Goal: Find specific page/section: Find specific page/section

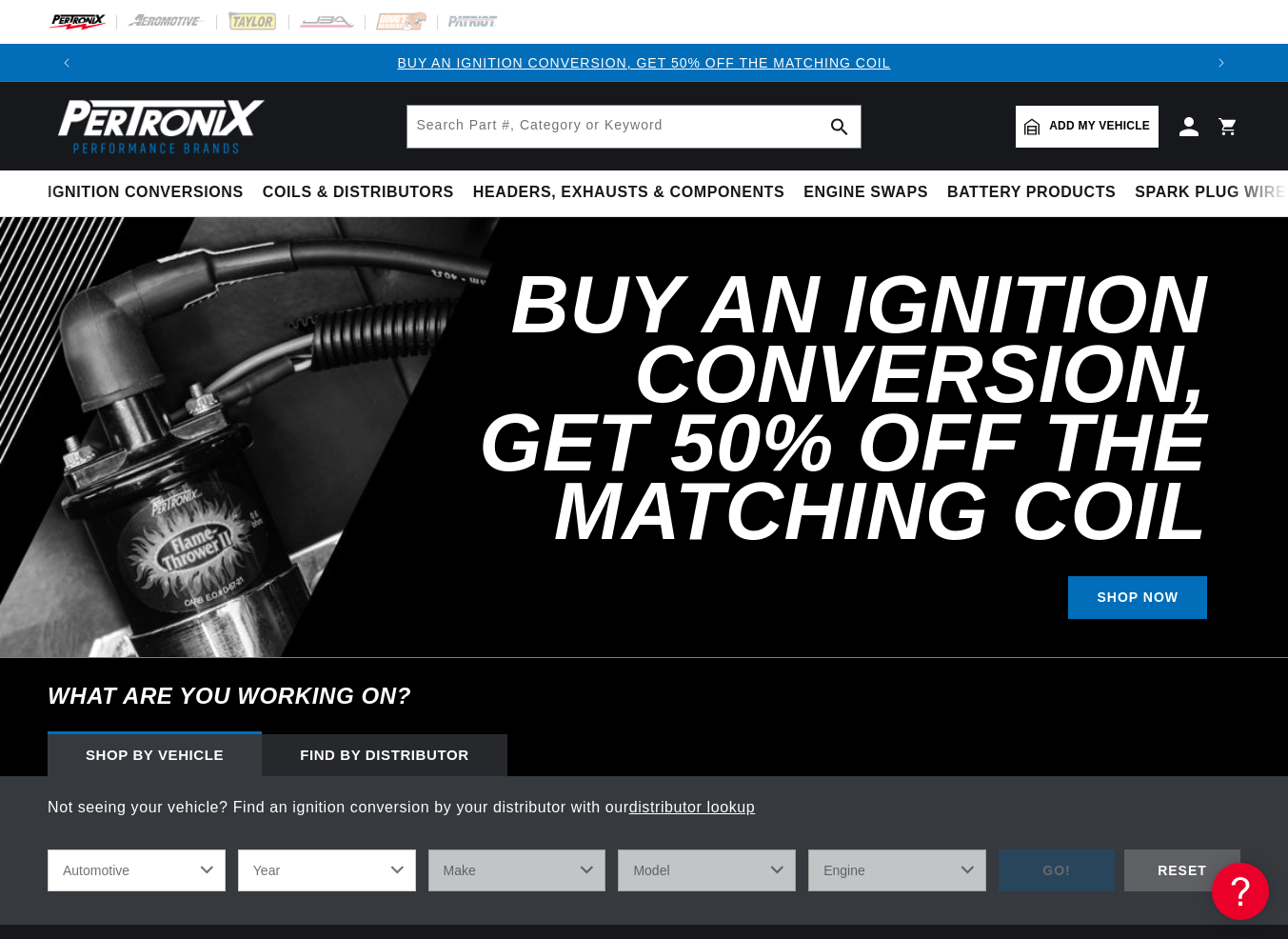
click at [1111, 123] on span "Add my vehicle" at bounding box center [1100, 126] width 101 height 18
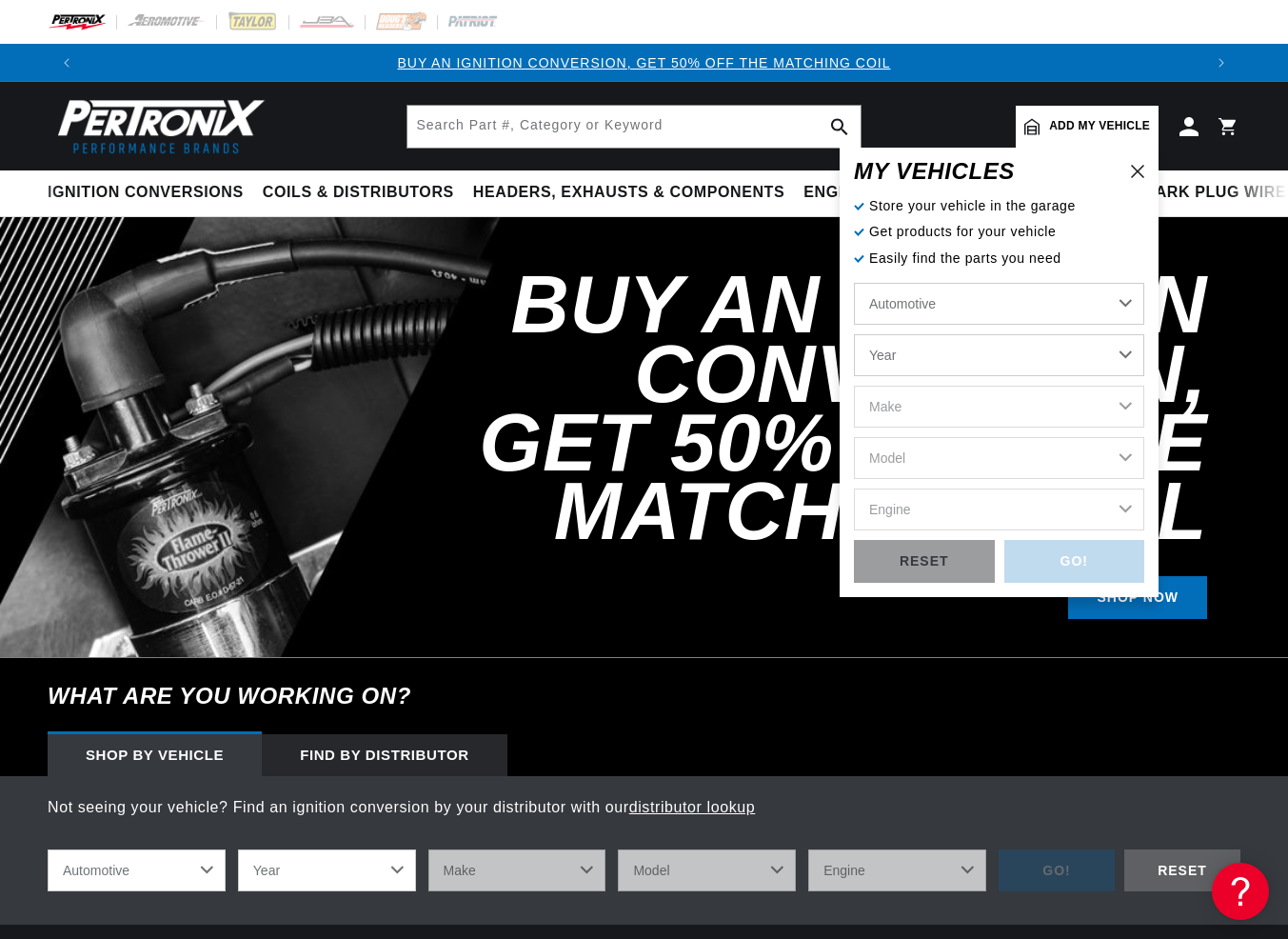
click option "Automotive" at bounding box center [0, 0] width 0 height 0
click at [854, 334] on select "Year [DATE] 2021 2020 2019 2018 2017 2016 2015 2014 2013 2012 2011 2010 2009 20…" at bounding box center [999, 355] width 290 height 41
select select "1982"
click option "1982" at bounding box center [0, 0] width 0 height 0
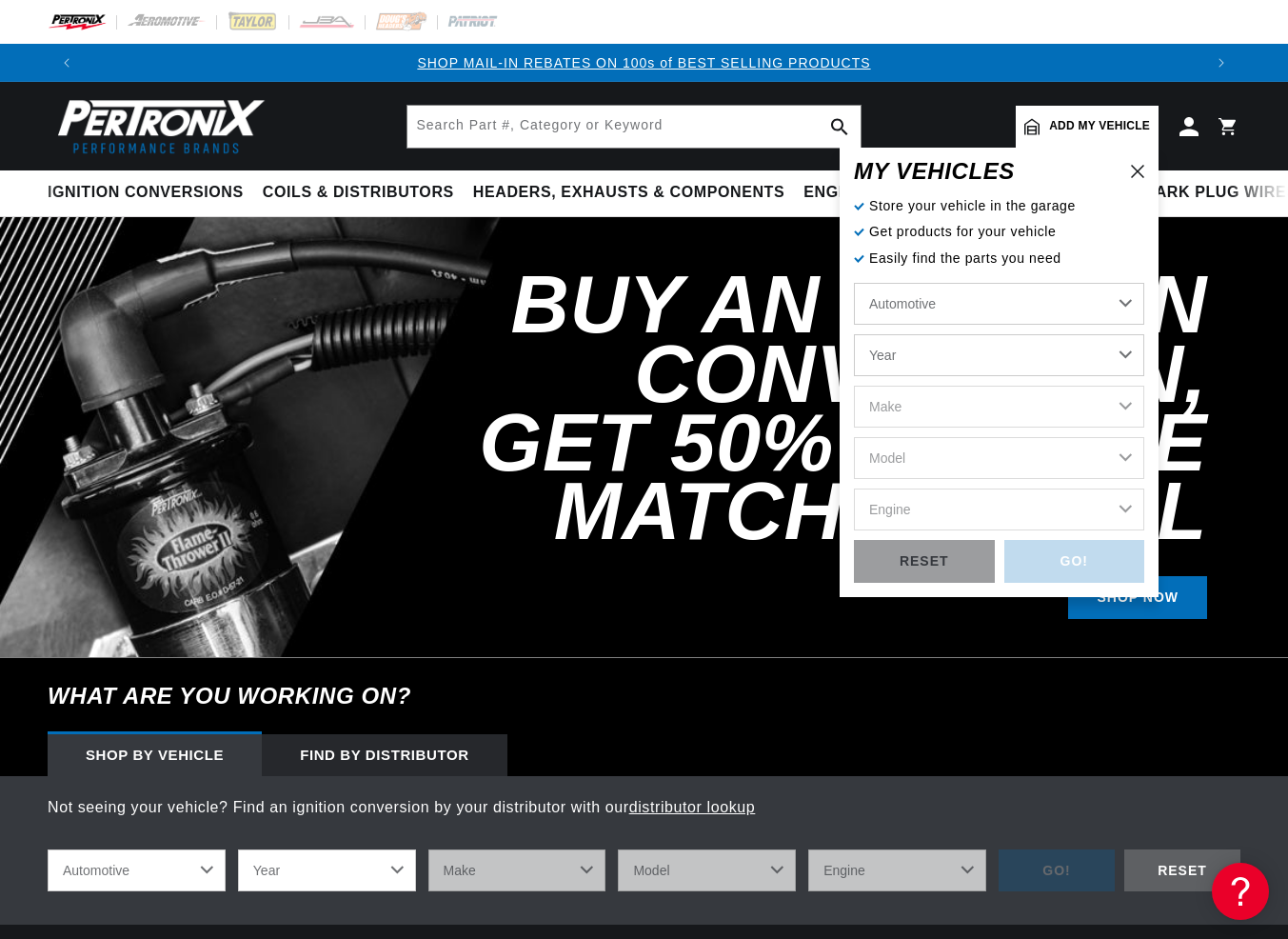
select select "1982"
click at [238, 849] on select "Year 2022 2021 2020 2019 2018 2017 2016 2015 2014 2013 2012 2011 2010 2009 2008…" at bounding box center [326, 870] width 179 height 41
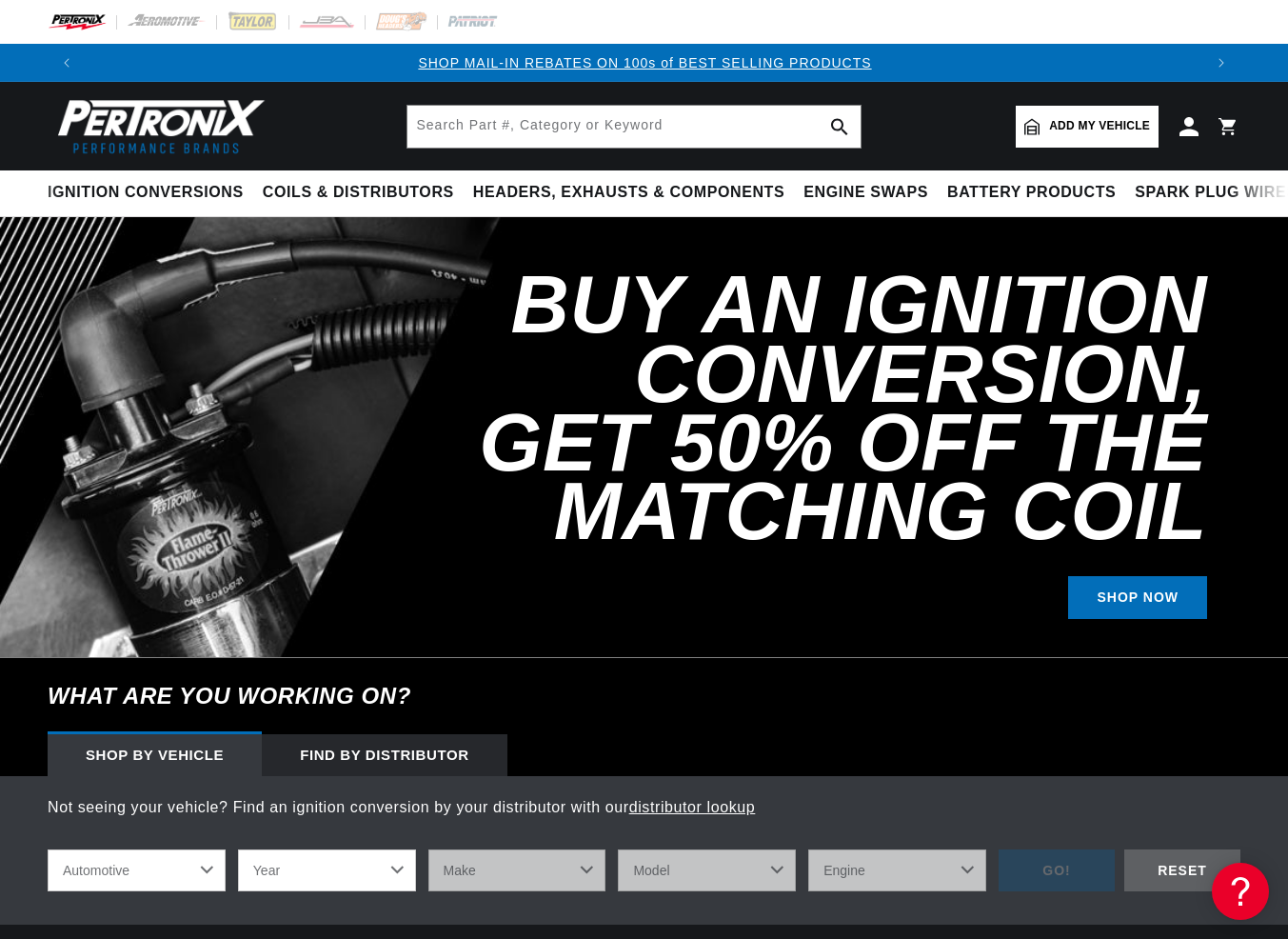
scroll to position [0, 1116]
click at [238, 849] on select "Year 2022 2021 2020 2019 2018 2017 2016 2015 2014 2013 2012 2011 2010 2009 2008…" at bounding box center [326, 870] width 179 height 41
select select "1982"
click option "1982" at bounding box center [0, 0] width 0 height 0
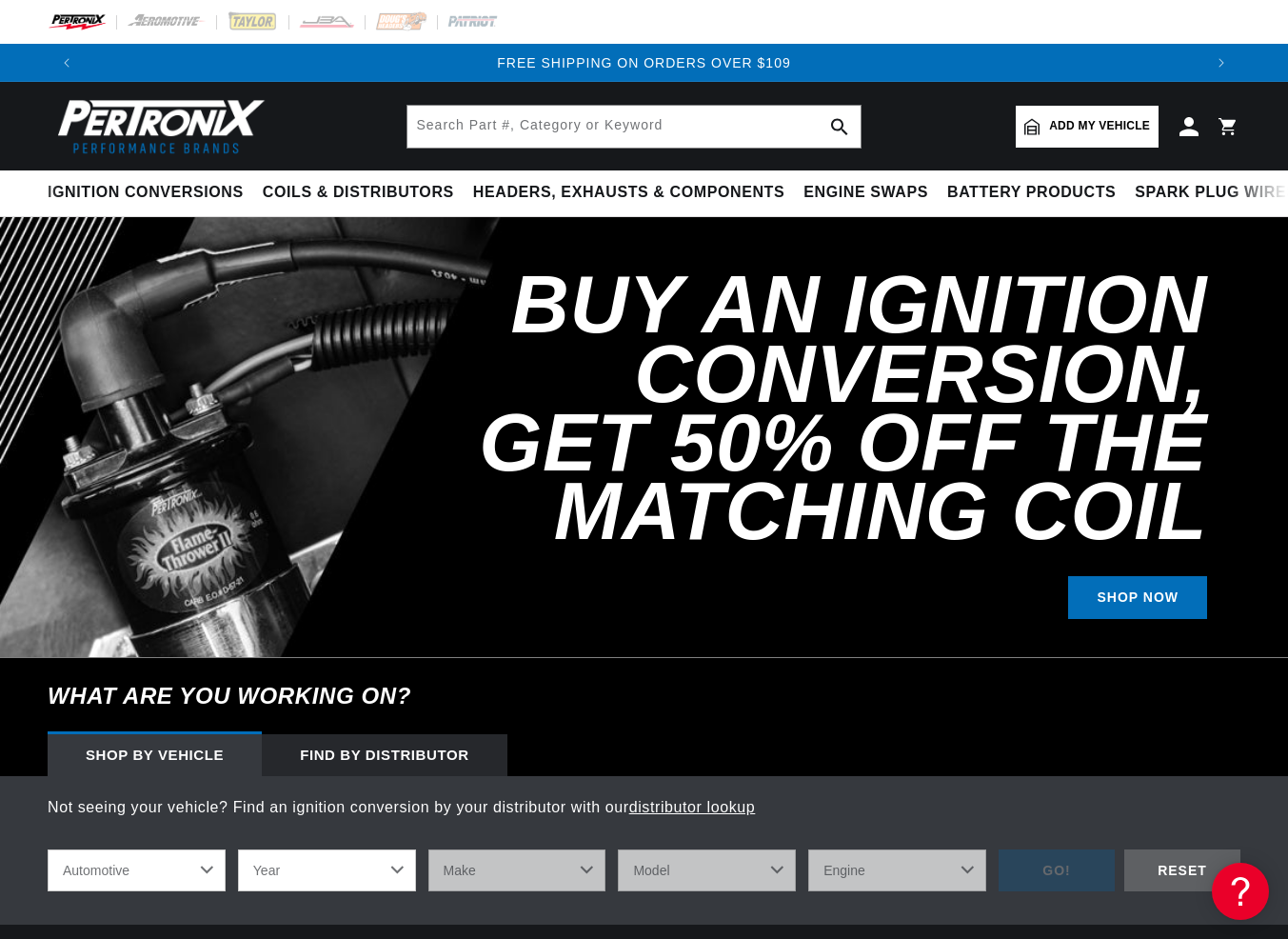
select select "1982"
click at [428, 849] on select "Make American Motors Avanti Buick Cadillac Checker Chevrolet Chrysler Dodge For…" at bounding box center [517, 870] width 179 height 41
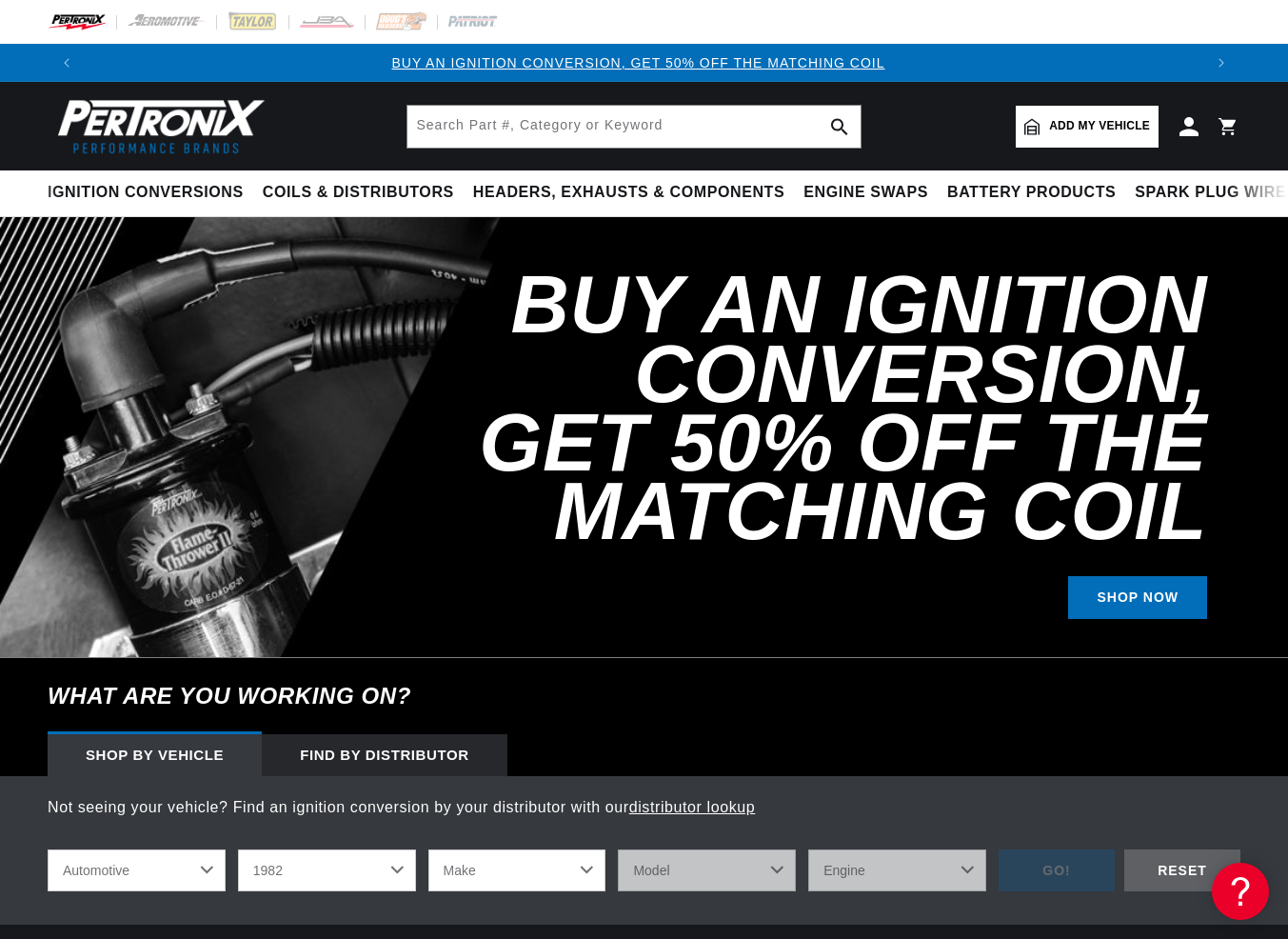
scroll to position [0, 0]
click at [428, 849] on select "Make American Motors Avanti Buick Cadillac Checker Chevrolet Chrysler Dodge For…" at bounding box center [517, 870] width 179 height 41
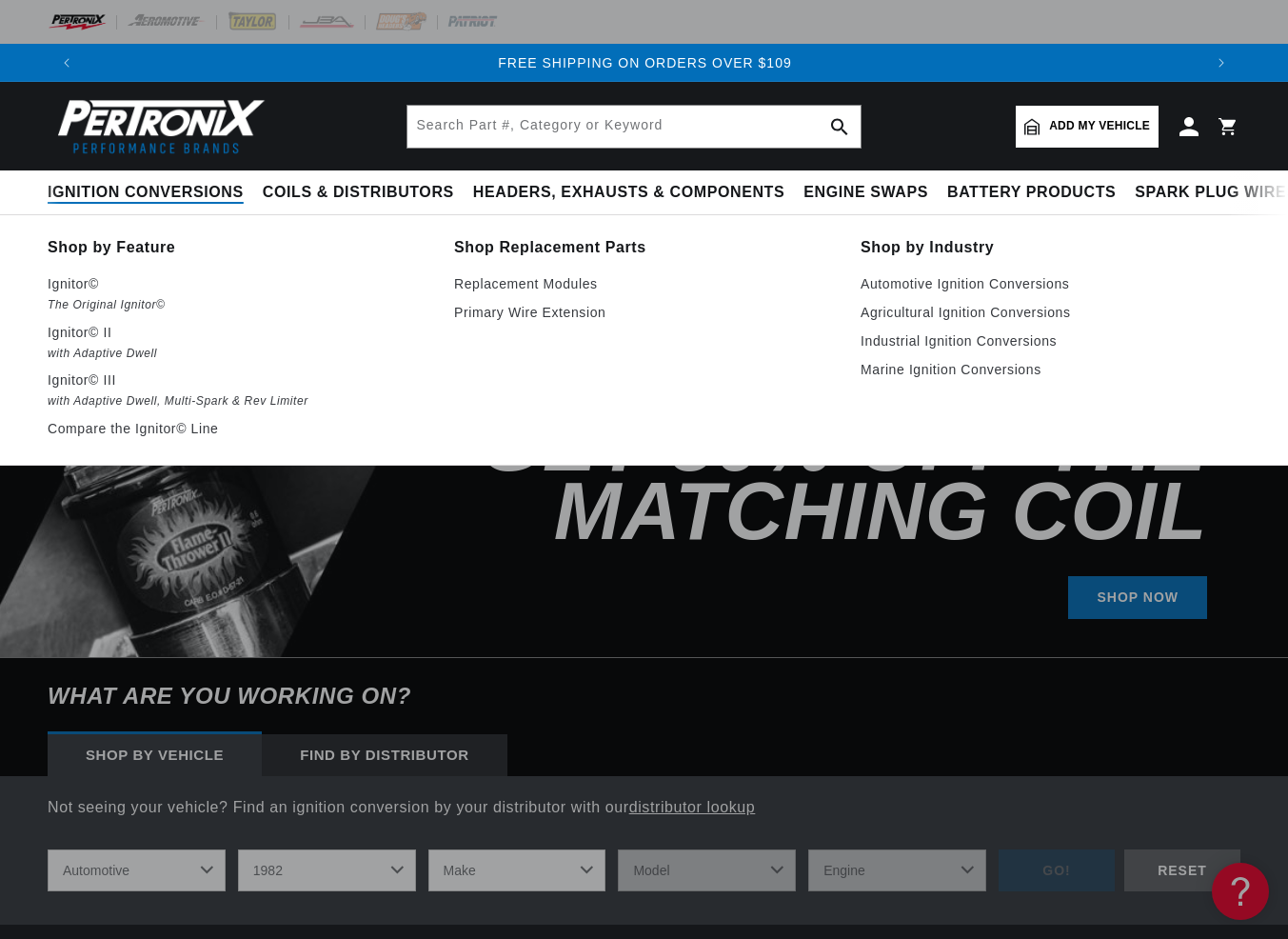
scroll to position [0, 2234]
click at [76, 326] on p "Ignitor© II" at bounding box center [237, 331] width 380 height 23
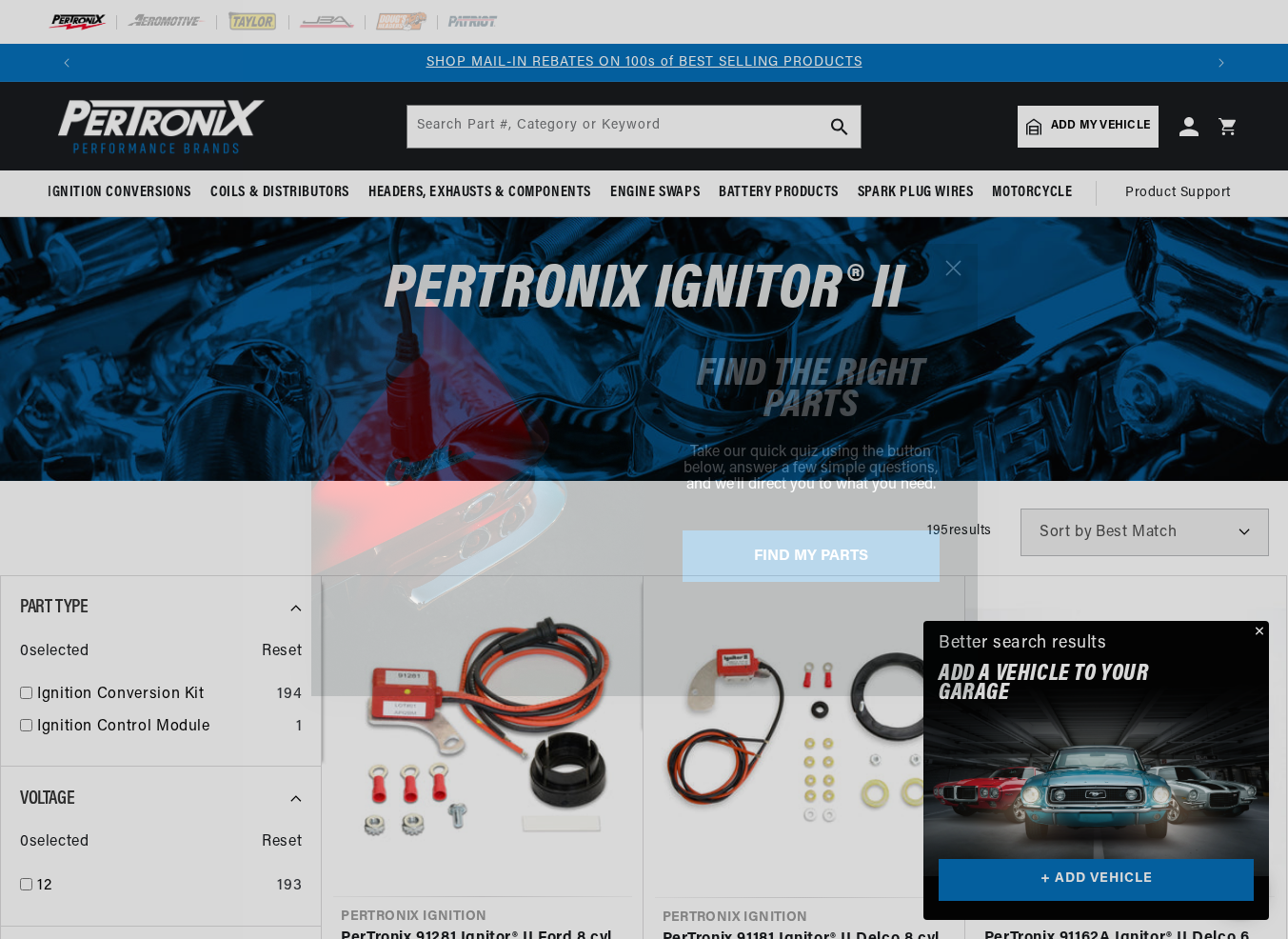
click at [955, 261] on circle "Close dialog" at bounding box center [953, 267] width 32 height 32
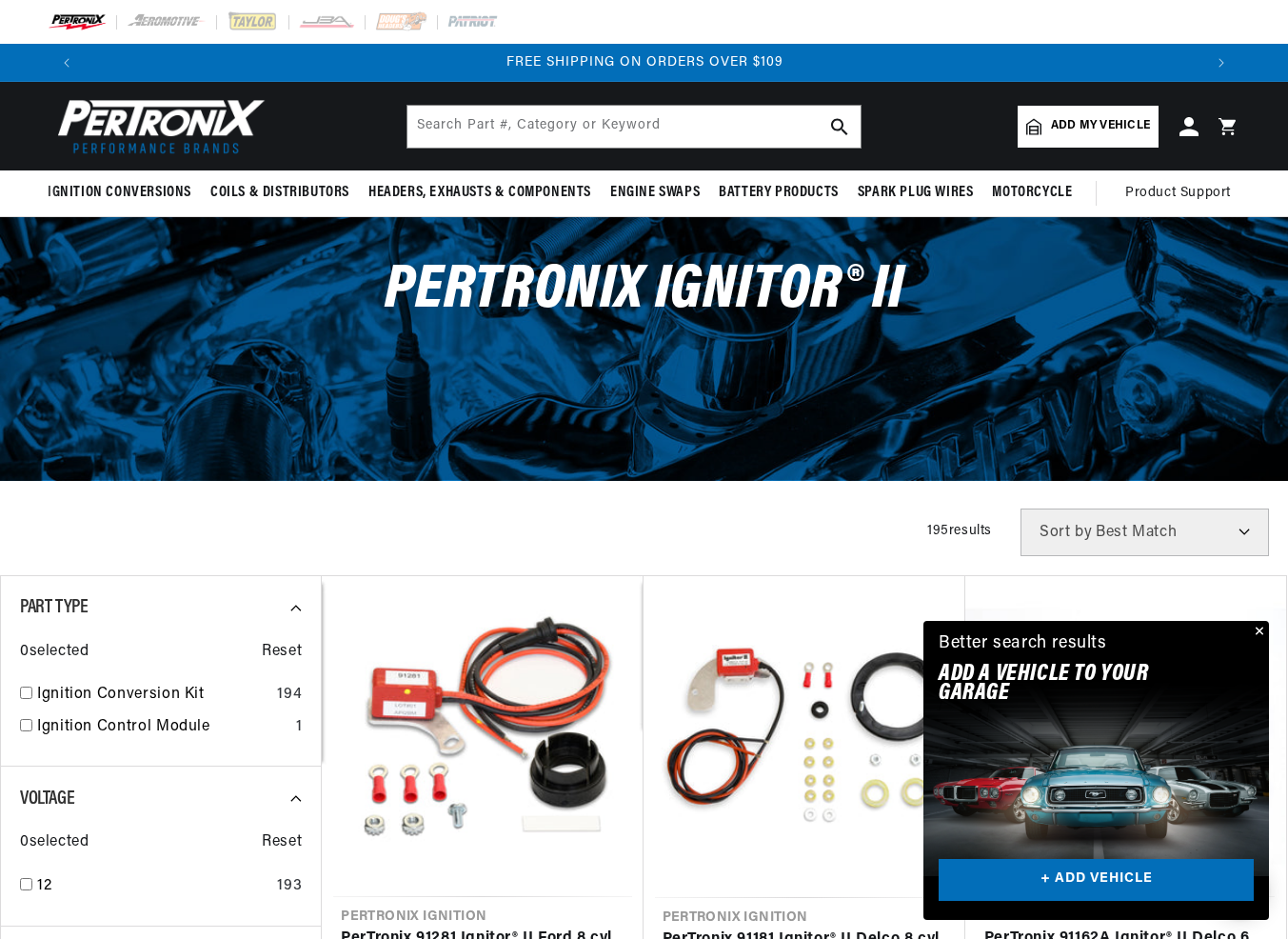
scroll to position [0, 2234]
